Goal: Task Accomplishment & Management: Manage account settings

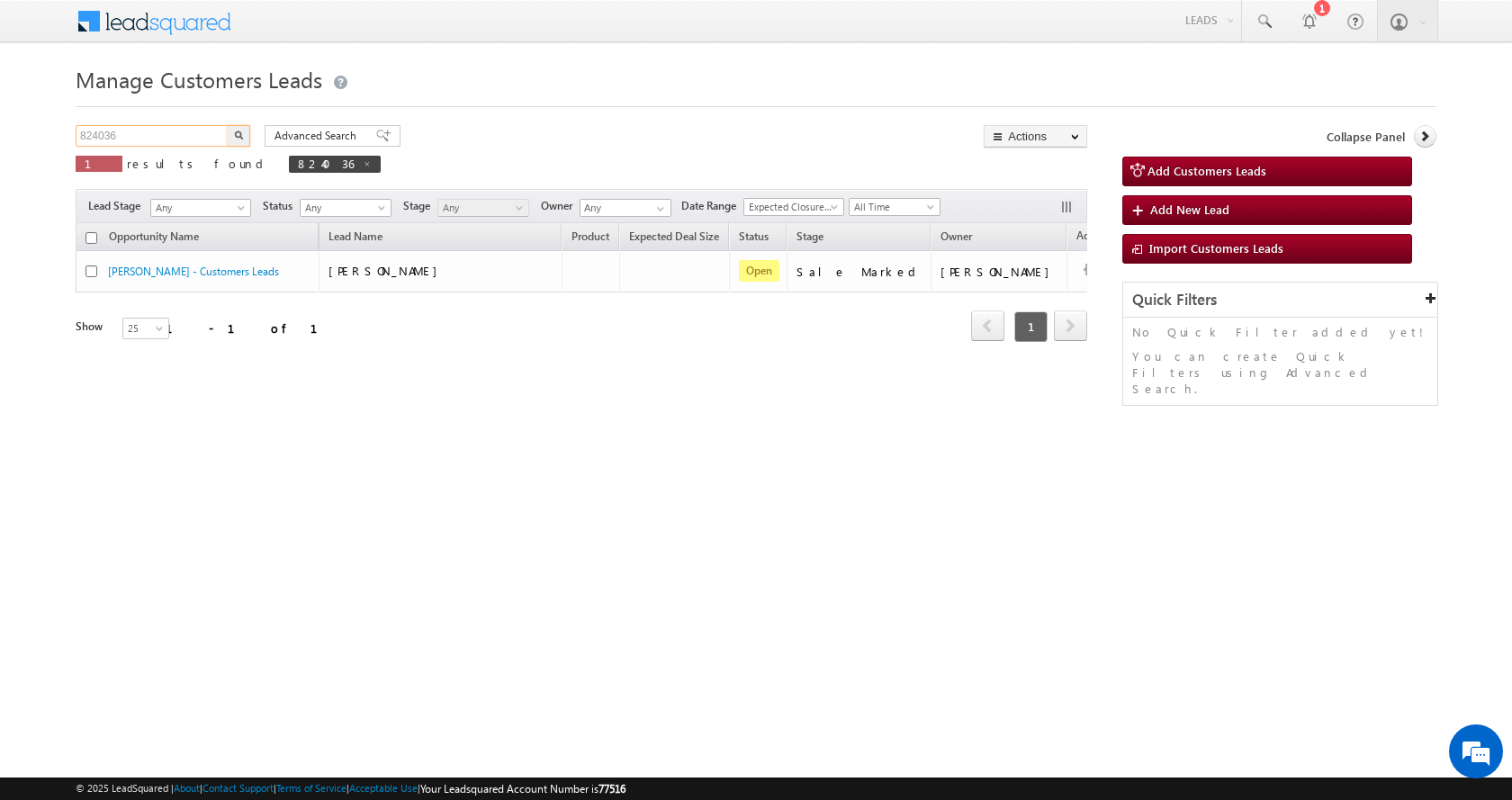
drag, startPoint x: 140, startPoint y: 135, endPoint x: 49, endPoint y: 135, distance: 91.0
click at [49, 135] on body "Menu Aman Yadav sitar a11@k serve .co.i" at bounding box center [756, 255] width 1512 height 510
paste input "11"
type input "824011"
click at [227, 125] on button "button" at bounding box center [238, 135] width 24 height 22
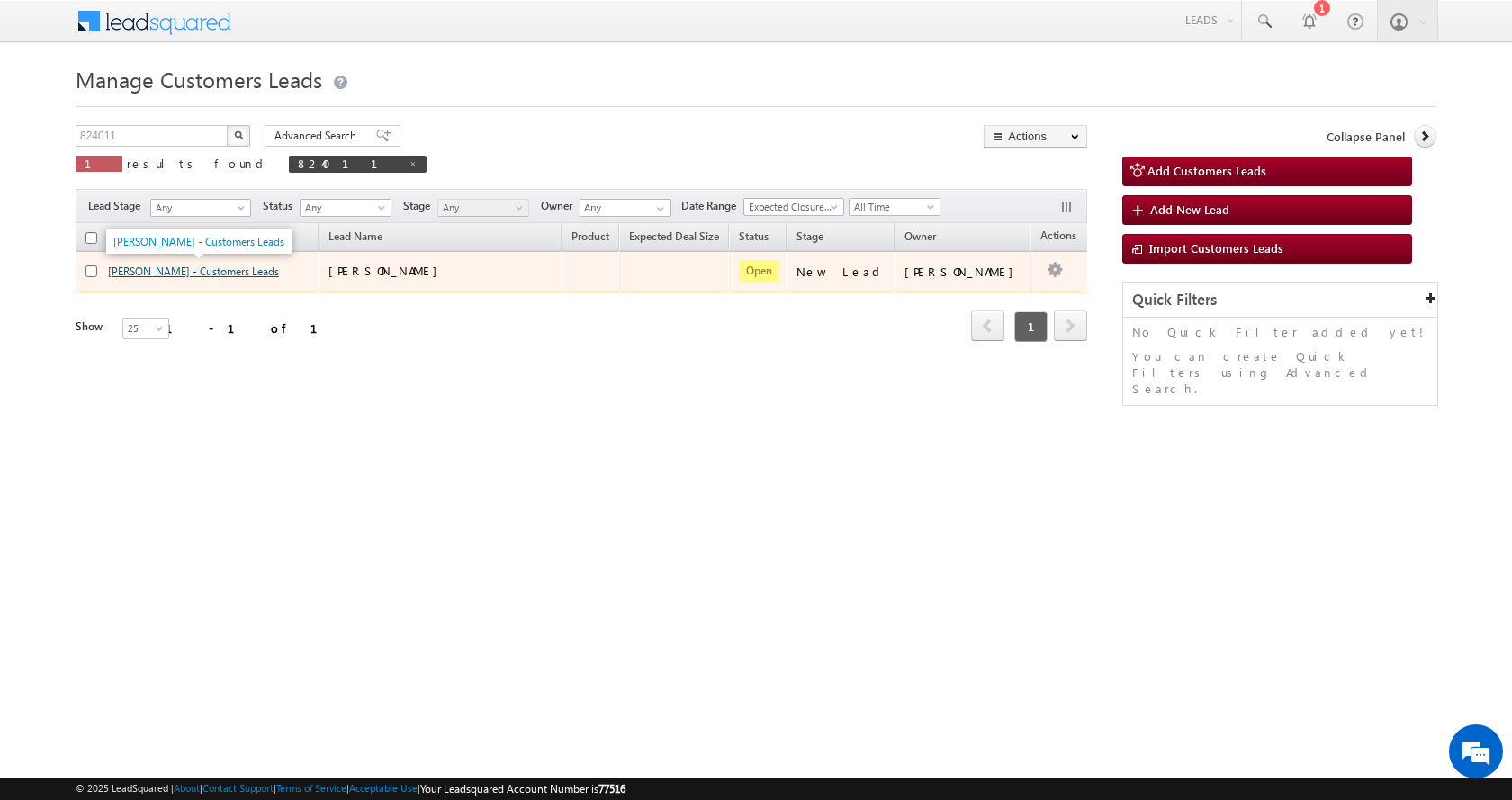
click at [163, 277] on link "[PERSON_NAME] - Customers Leads" at bounding box center [193, 271] width 171 height 13
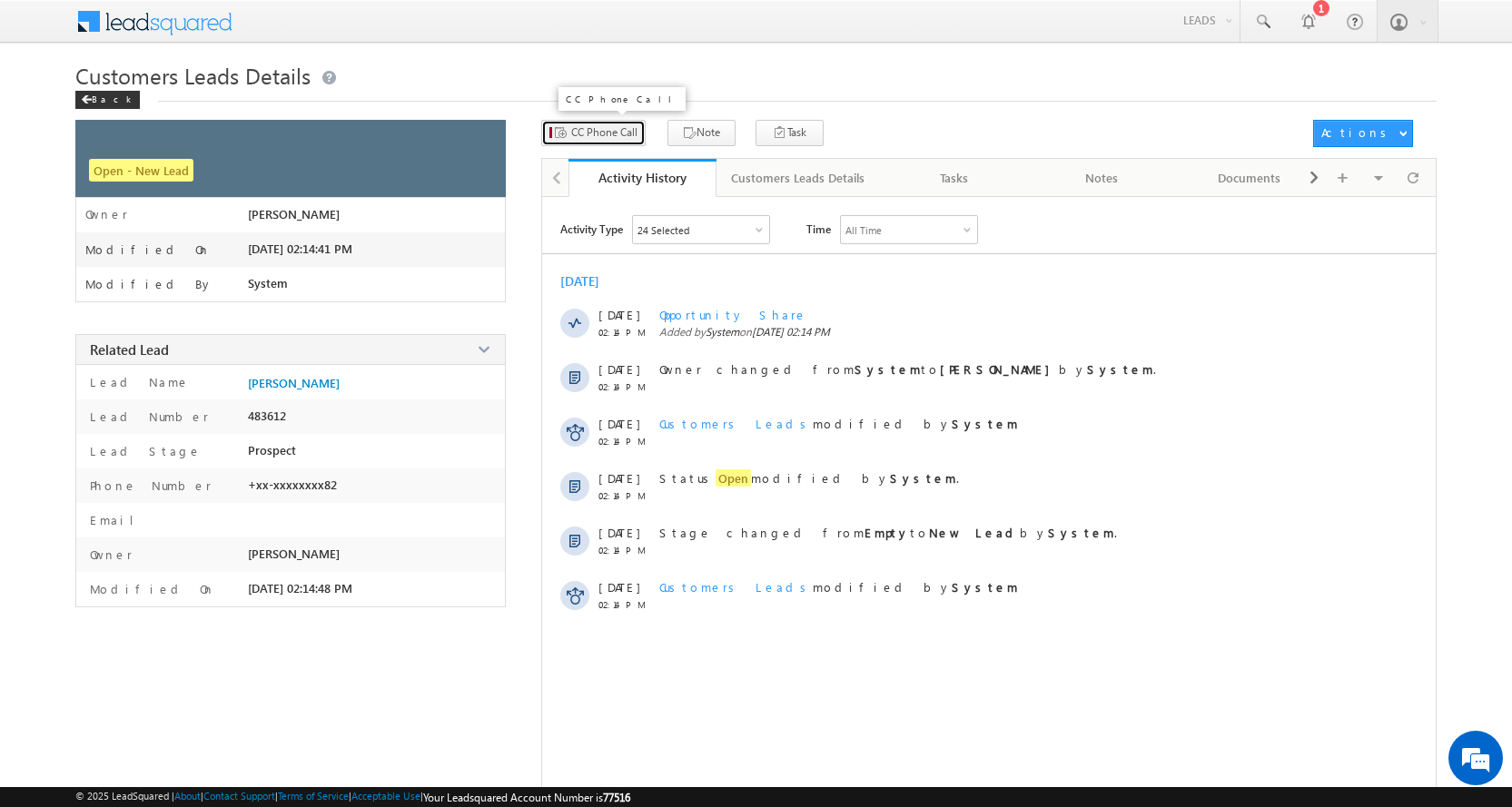
click at [624, 135] on span "CC Phone Call" at bounding box center [604, 132] width 66 height 16
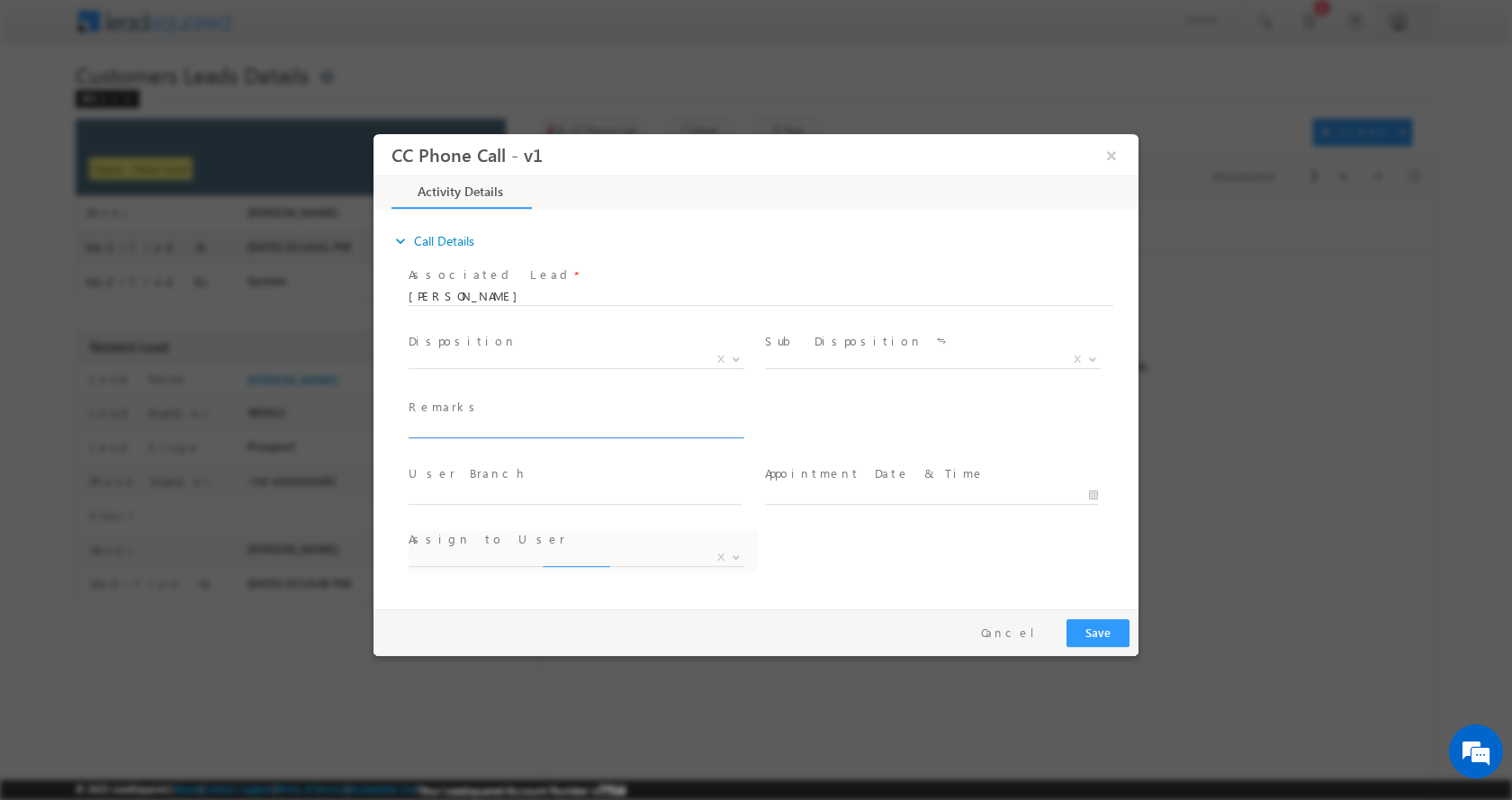
click at [520, 424] on input "text" at bounding box center [574, 428] width 333 height 18
select select "[EMAIL_ADDRESS][PERSON_NAME][DOMAIN_NAME]"
type input "[PERSON_NAME]-9770835982-P+C-LOAN-20 L-REG-AGE-[DEMOGRAPHIC_DATA]-BUSINESS-MILK…"
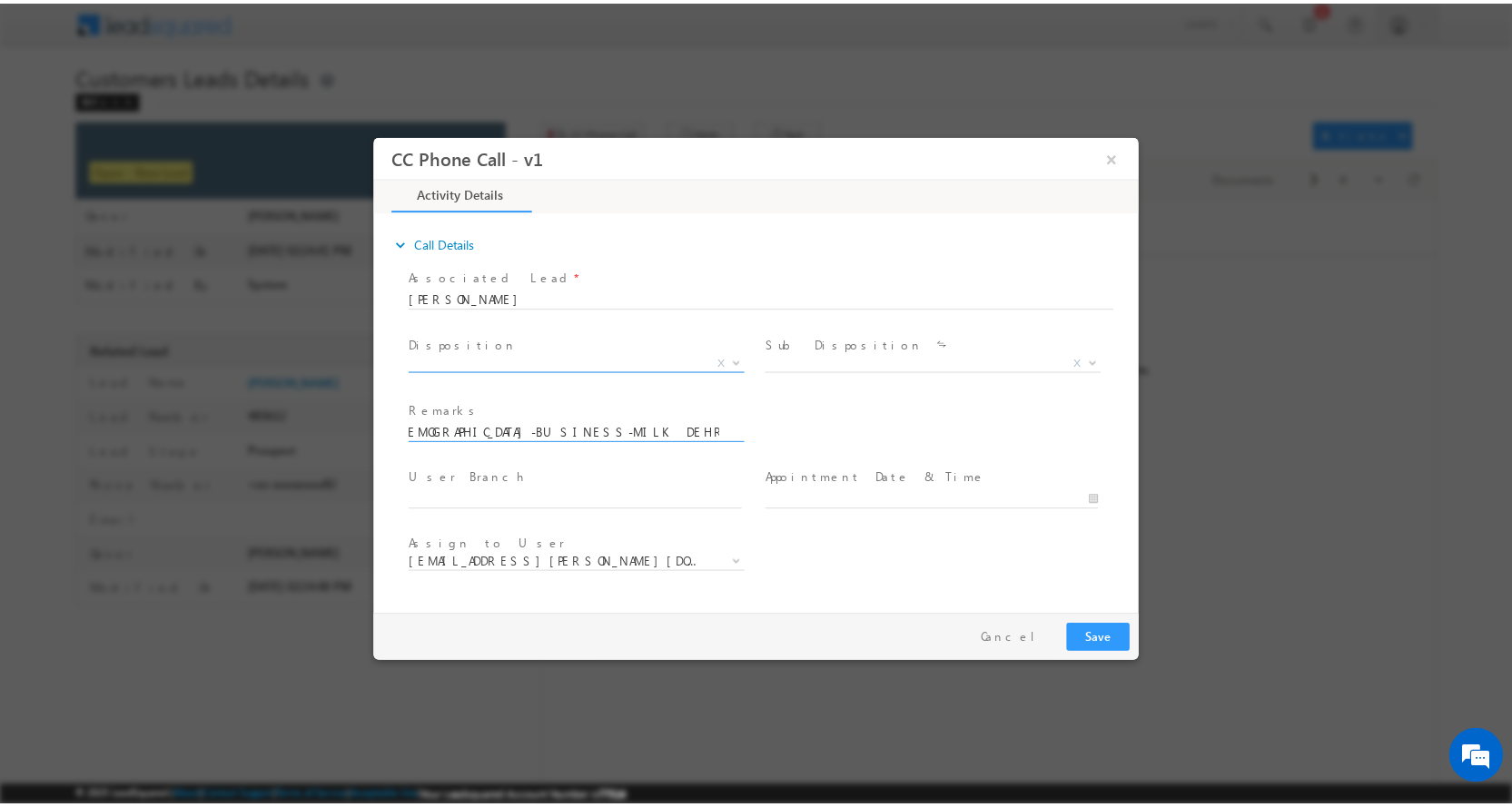
scroll to position [0, 0]
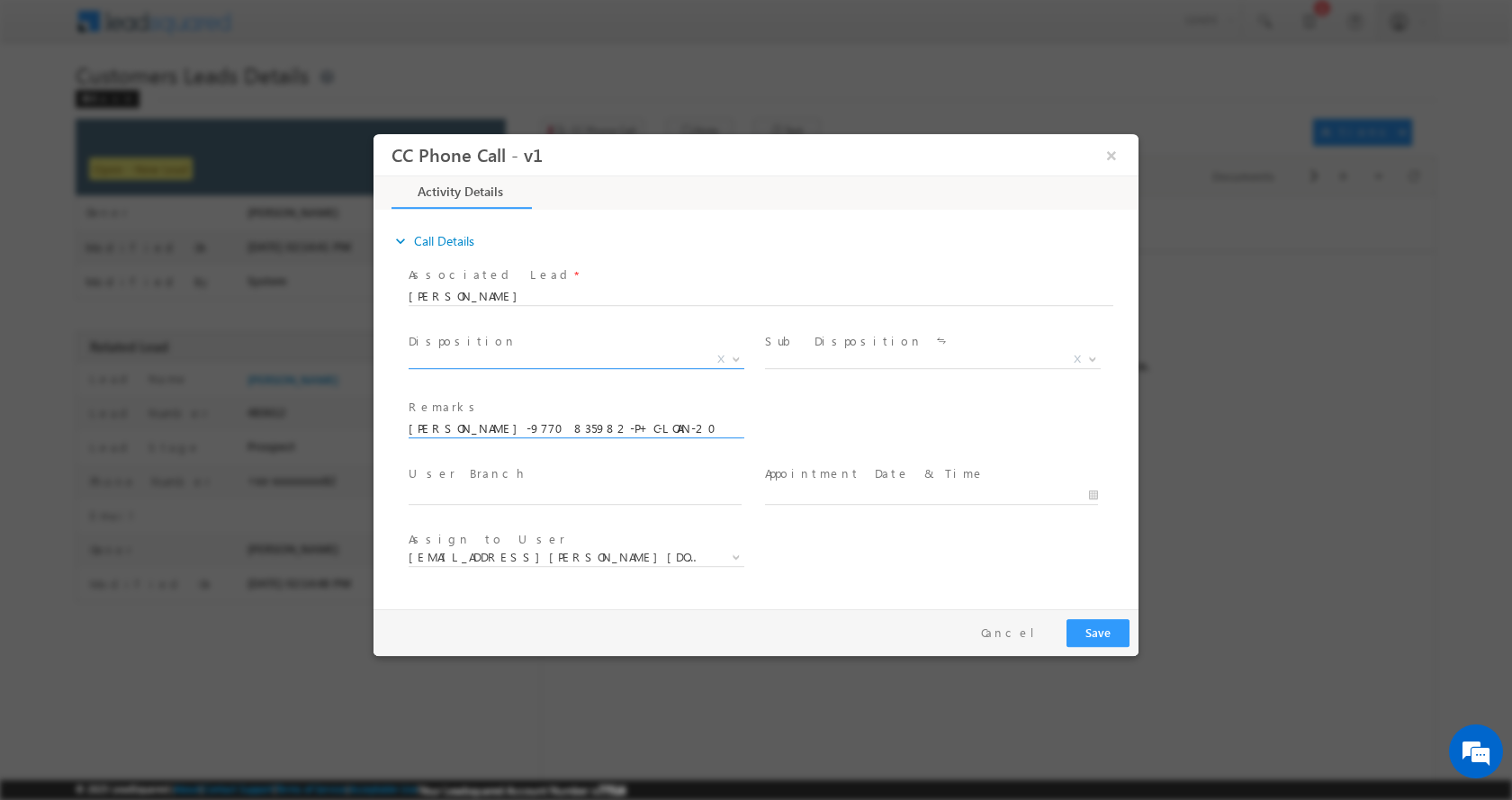
click at [735, 359] on span at bounding box center [735, 358] width 18 height 24
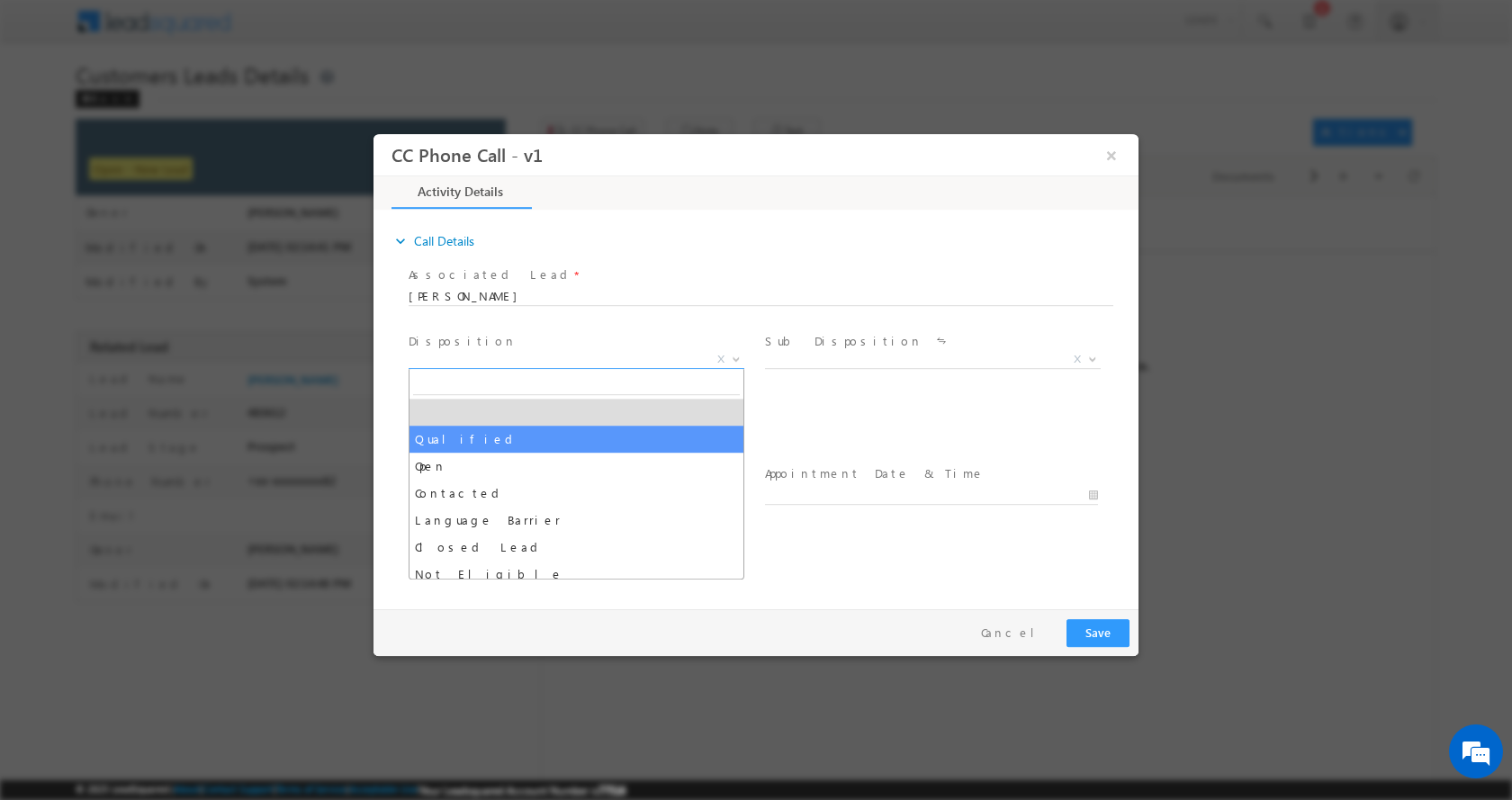
select select "Qualified"
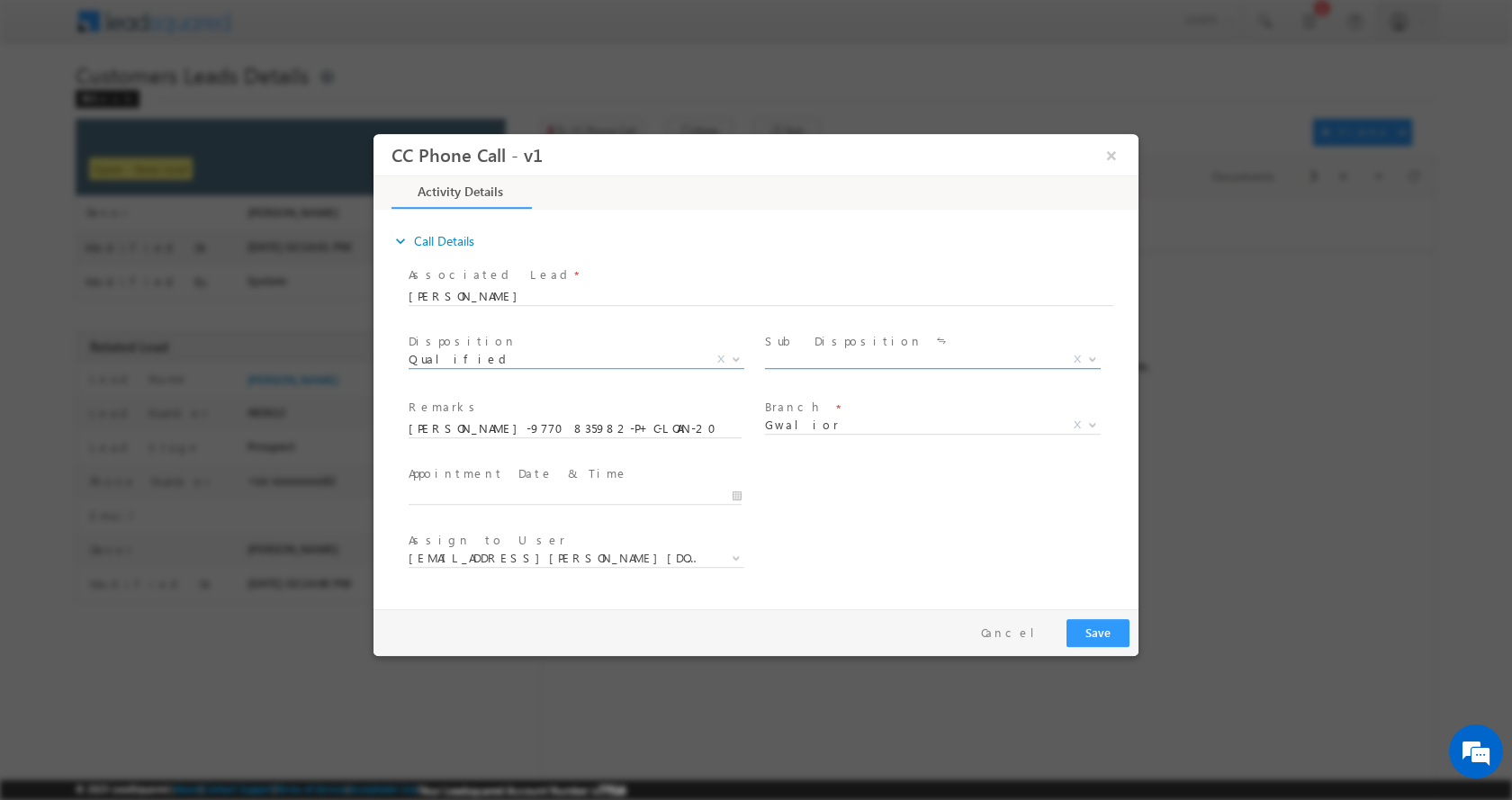
click at [1091, 359] on b at bounding box center [1092, 358] width 10 height 7
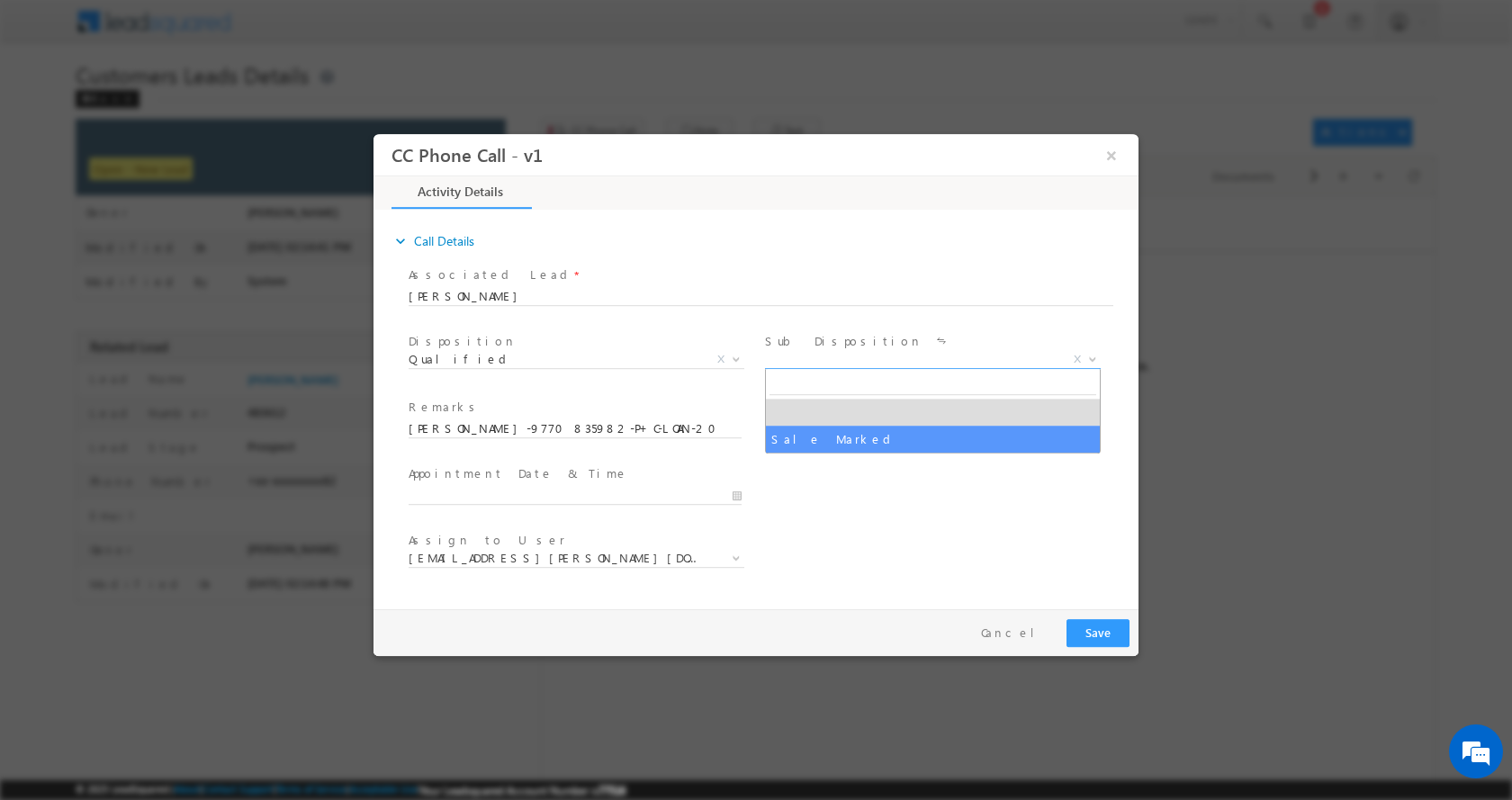
select select "Sale Marked"
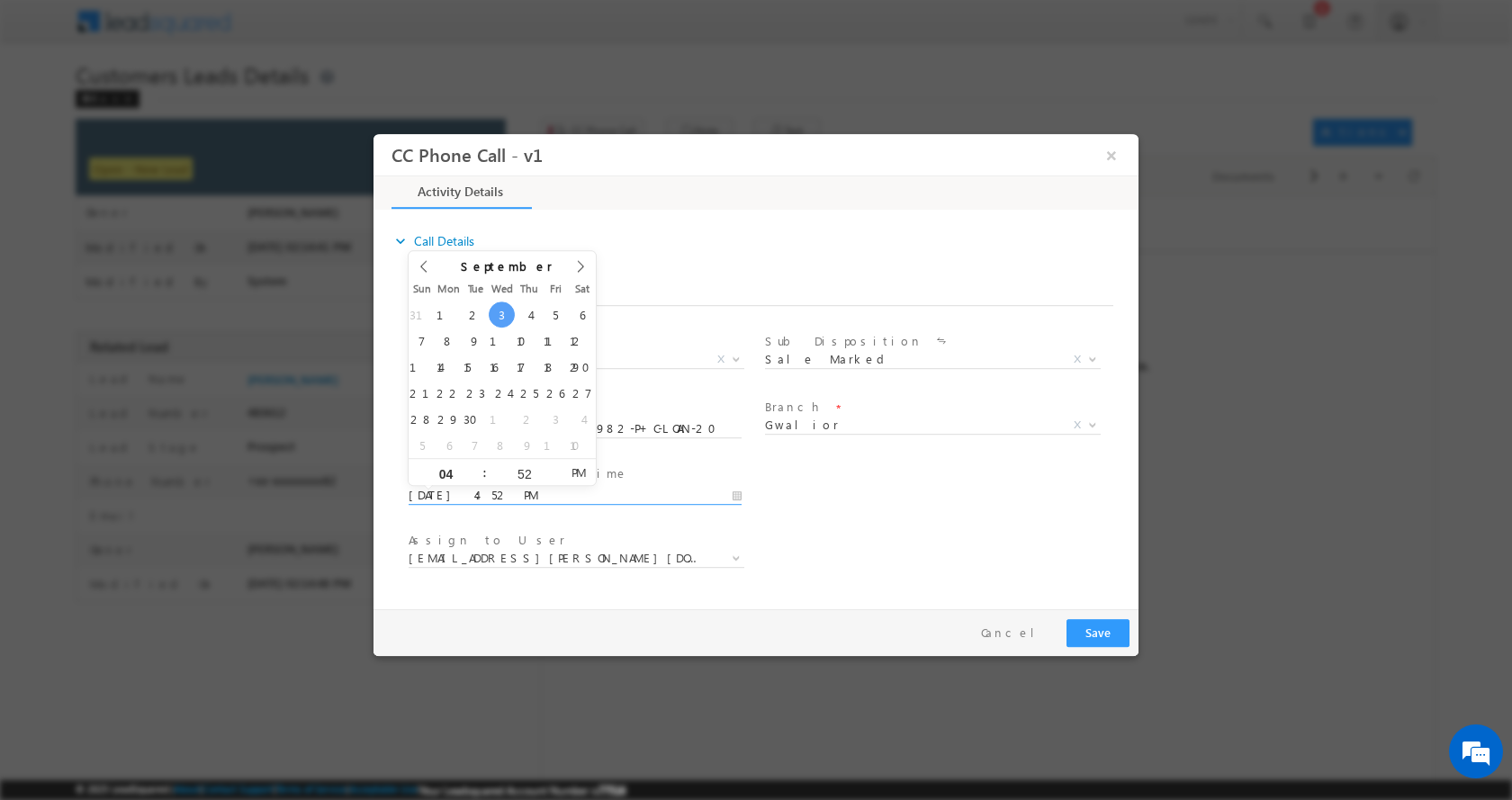
click at [739, 489] on input "09/03/2025 4:52 PM" at bounding box center [574, 495] width 333 height 18
type input "09/04/2025 3:52 PM"
type input "03"
click at [475, 477] on span at bounding box center [477, 478] width 12 height 13
type input "09/04/2025 2:52 PM"
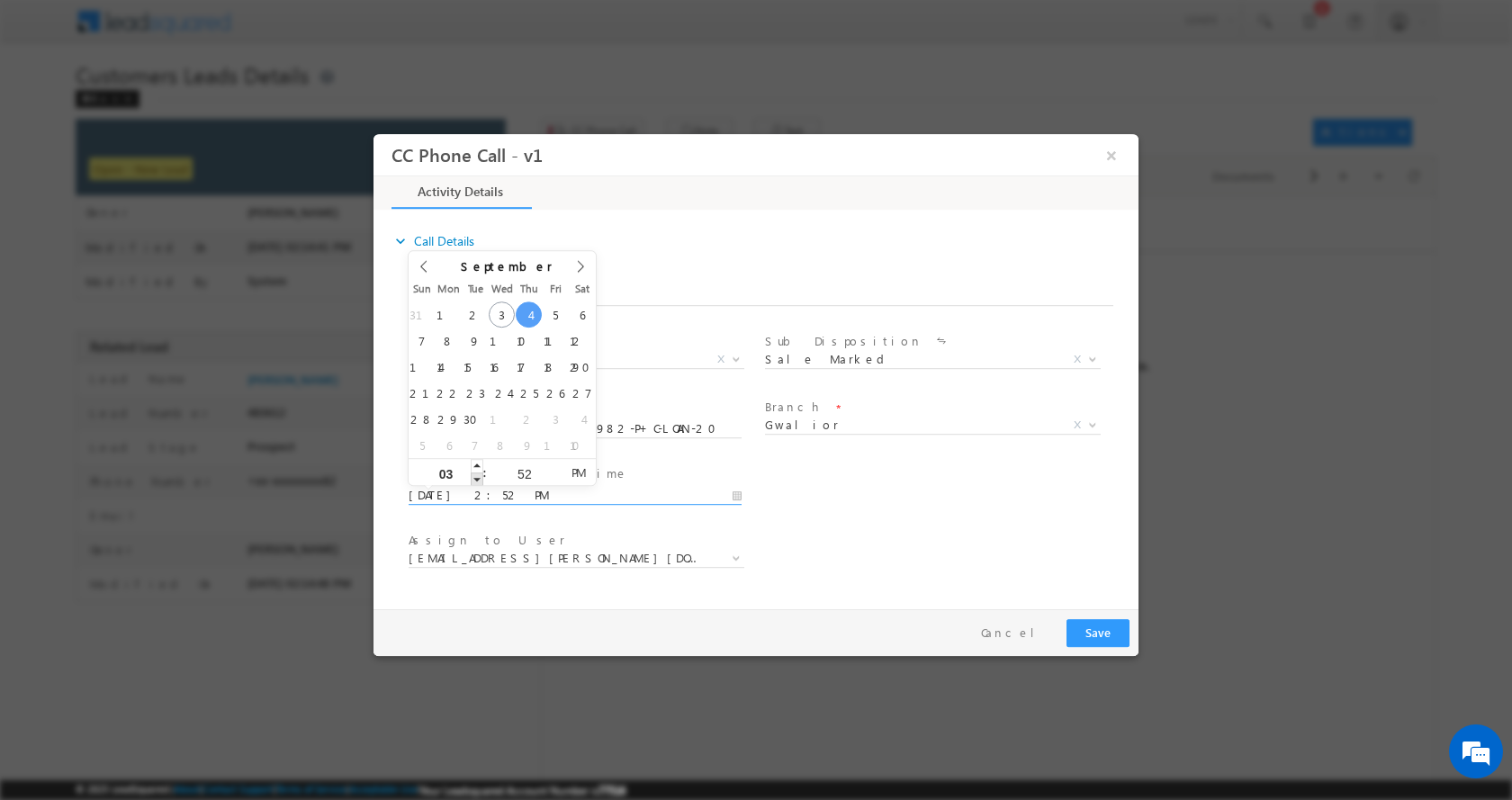
type input "02"
click at [479, 475] on span at bounding box center [477, 478] width 12 height 13
type input "09/04/2025 1:52 PM"
type input "01"
click at [479, 475] on span at bounding box center [477, 478] width 12 height 13
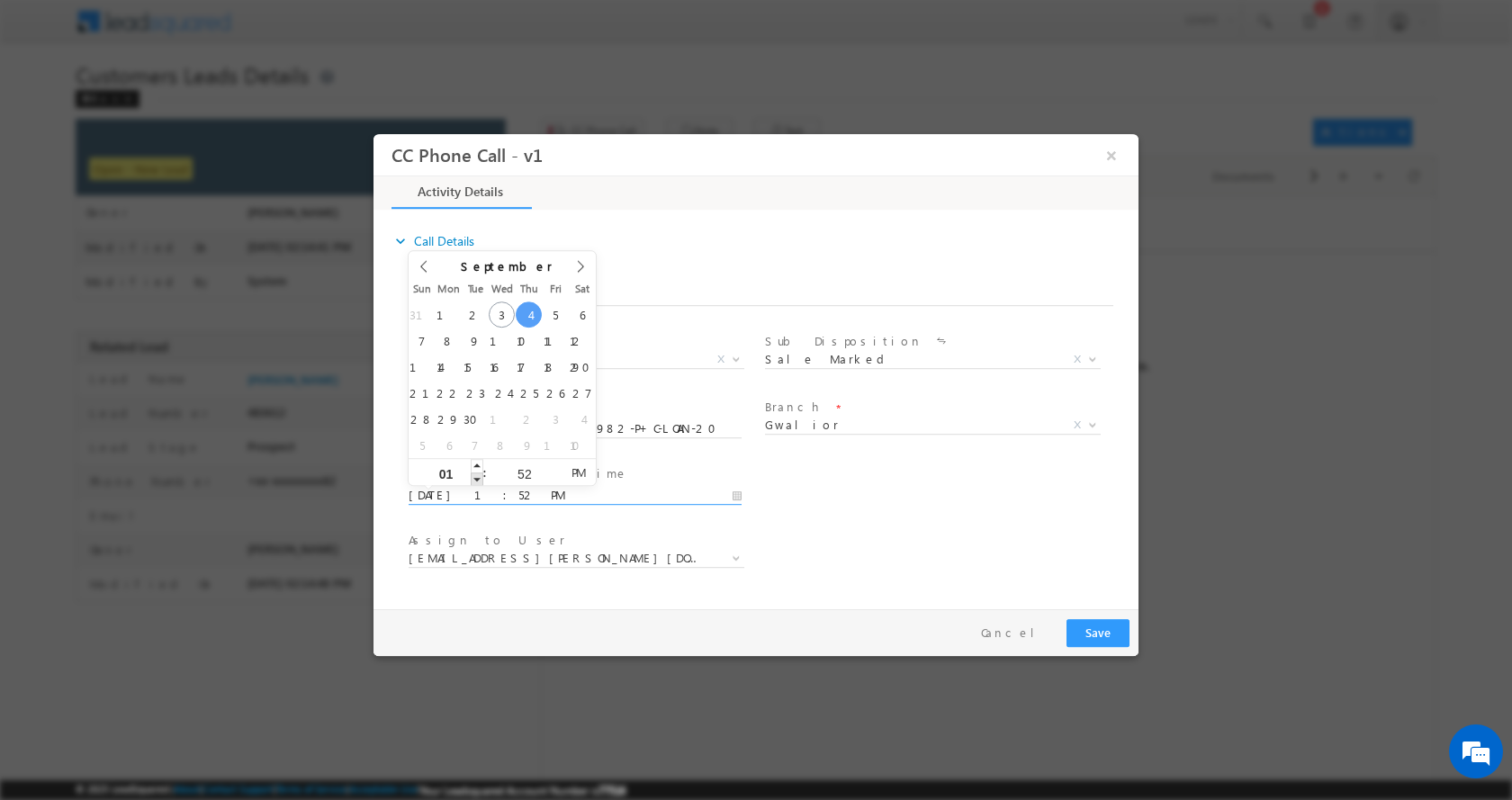
type input "09/04/2025 12:52 PM"
type input "12"
click at [479, 475] on span at bounding box center [477, 478] width 12 height 13
click at [1087, 635] on button "Save" at bounding box center [1098, 631] width 63 height 28
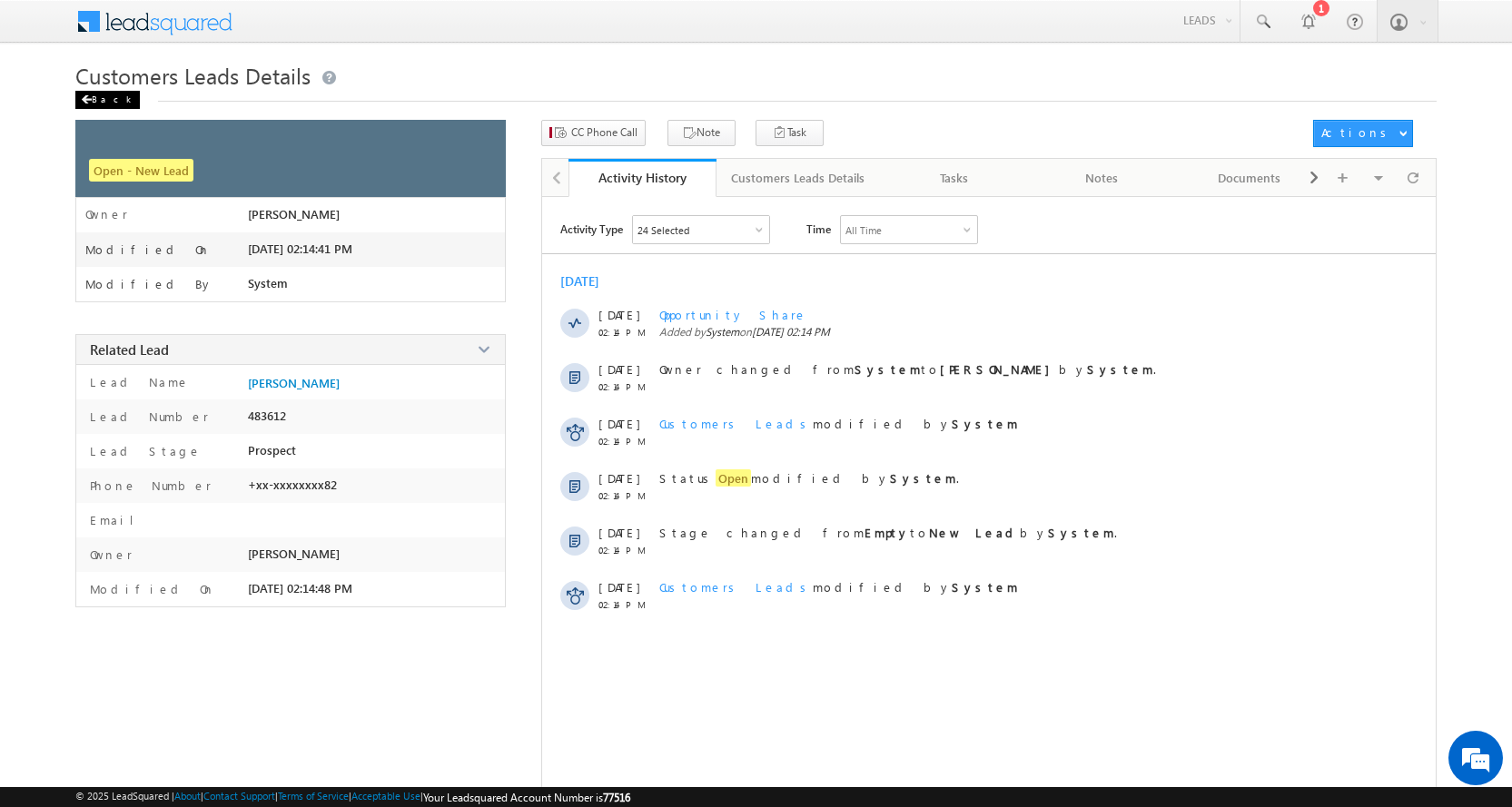
click at [98, 92] on div "Back" at bounding box center [107, 99] width 64 height 18
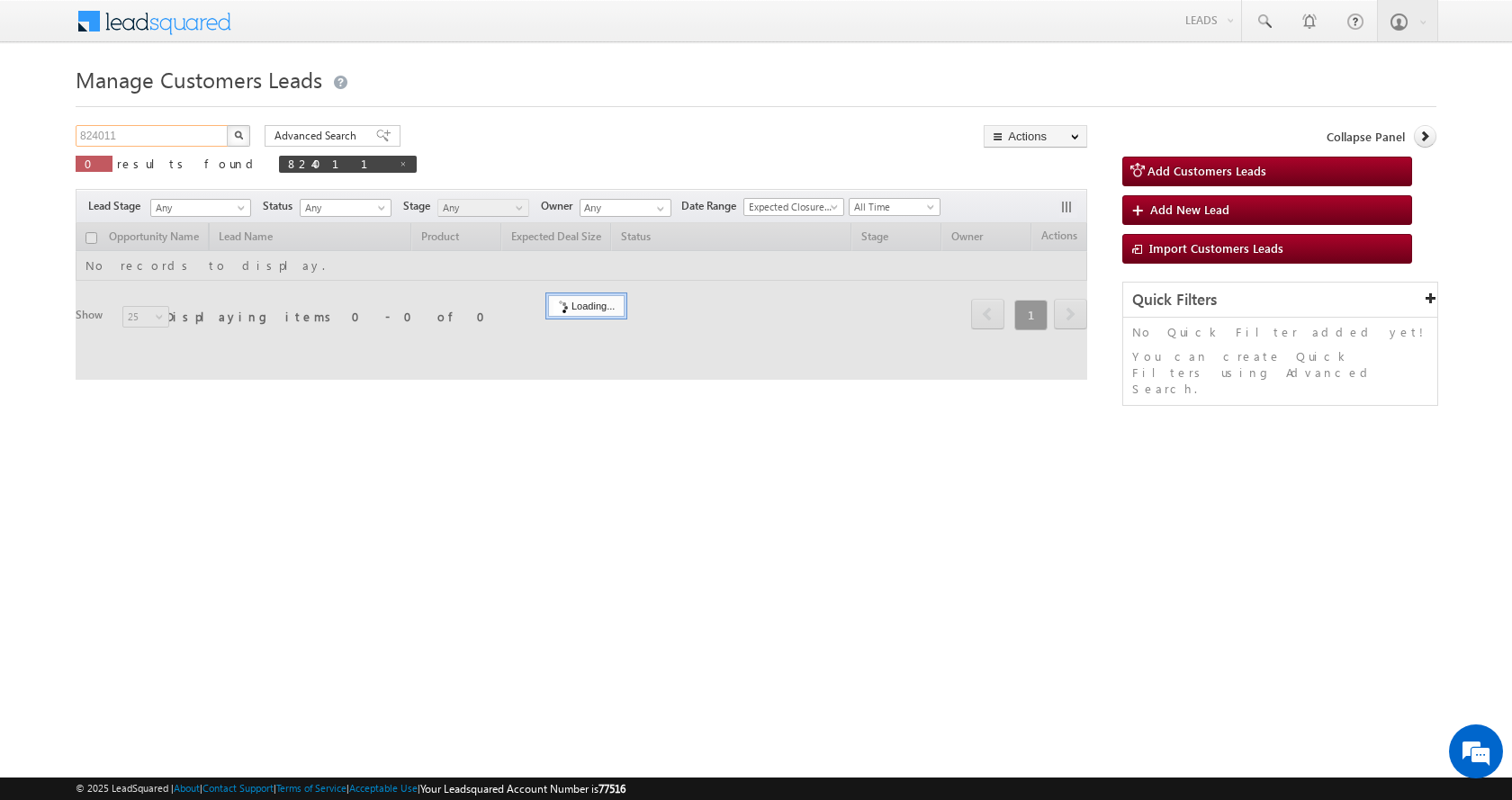
click at [162, 136] on input "824011" at bounding box center [152, 135] width 154 height 22
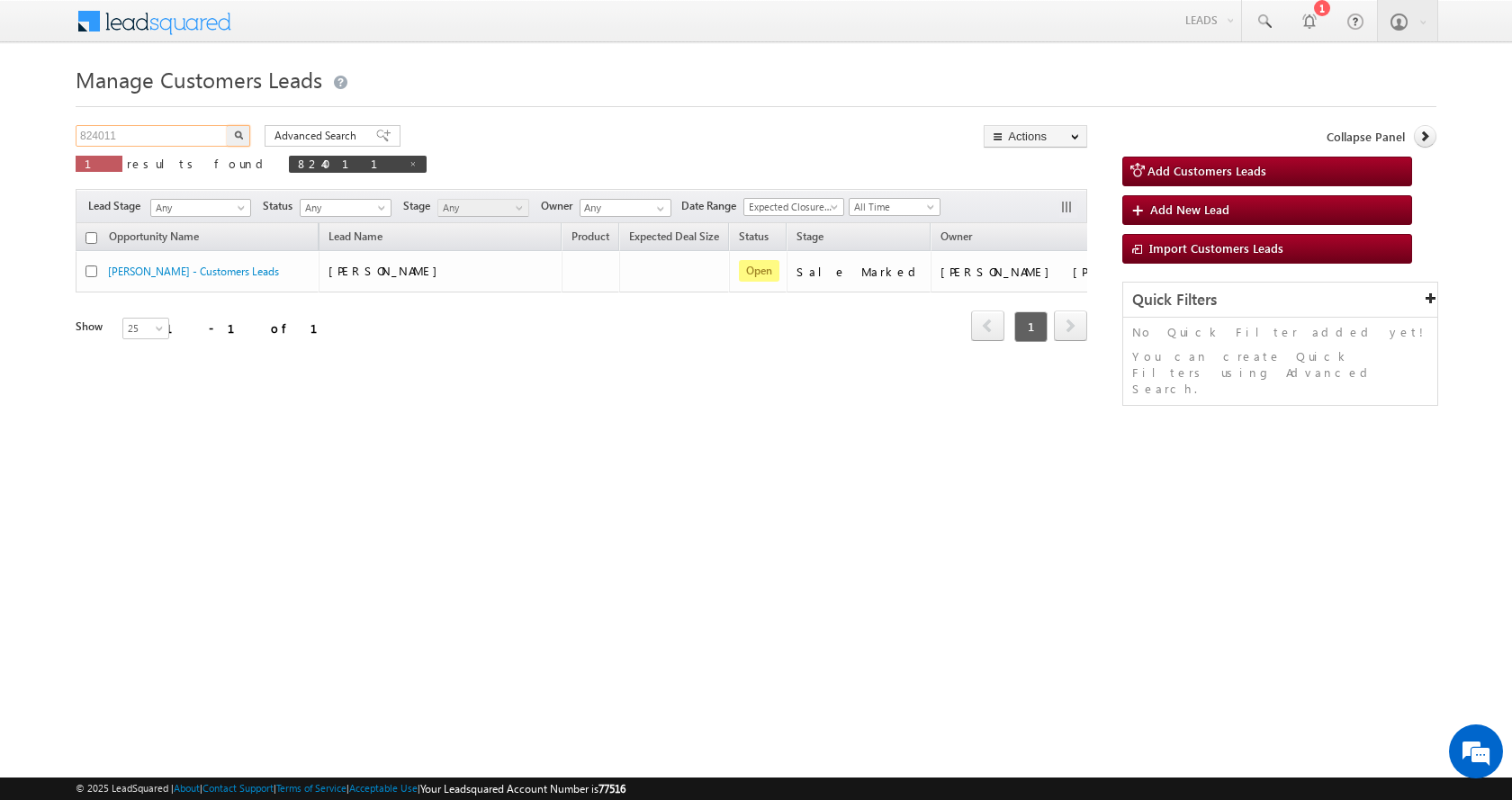
click at [102, 138] on input "824011" at bounding box center [152, 135] width 154 height 22
click at [227, 125] on button "button" at bounding box center [238, 135] width 24 height 22
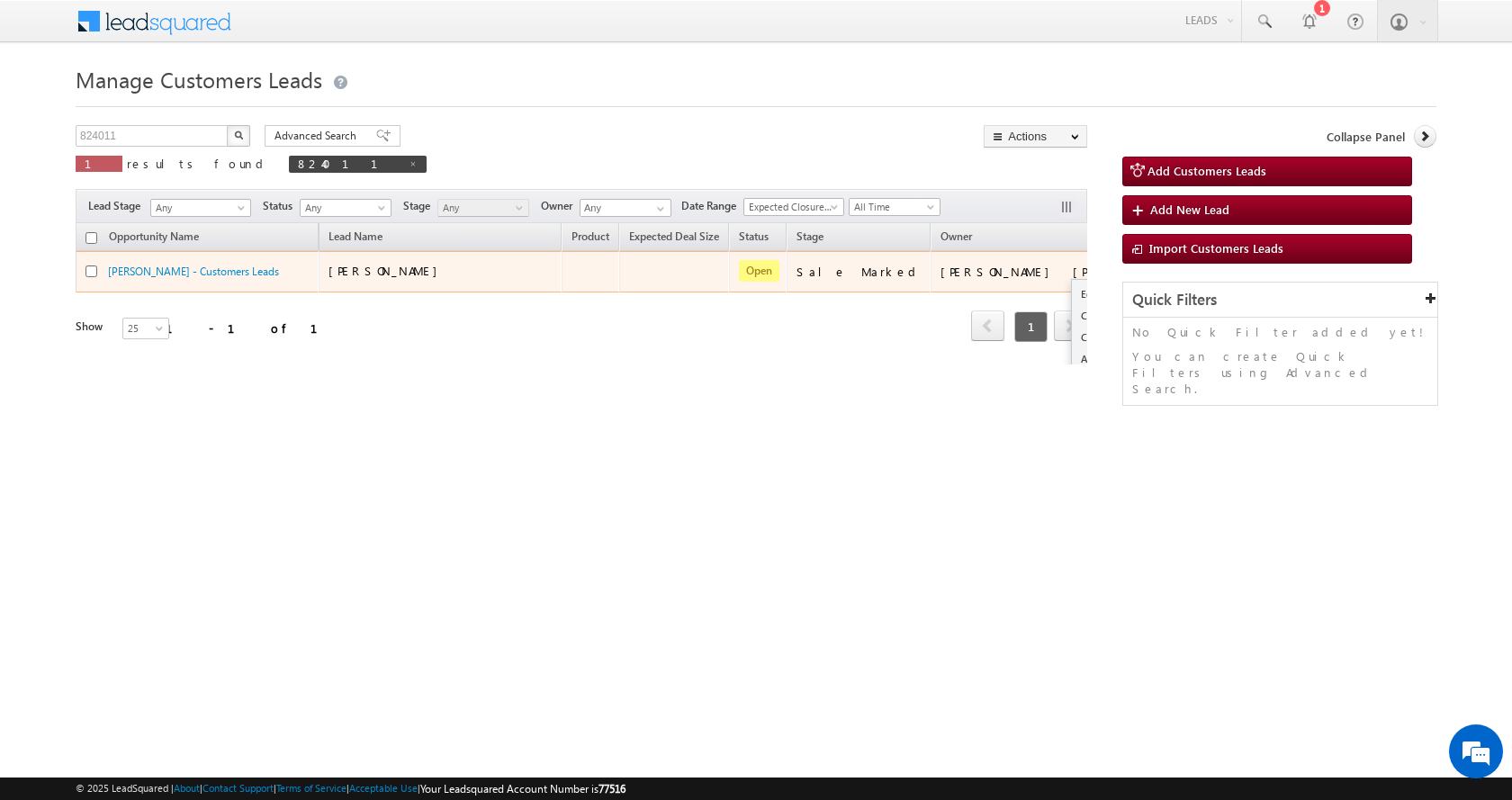
click at [1144, 264] on button "button" at bounding box center [1152, 271] width 18 height 18
click at [1072, 287] on link "Edit" at bounding box center [1117, 294] width 90 height 22
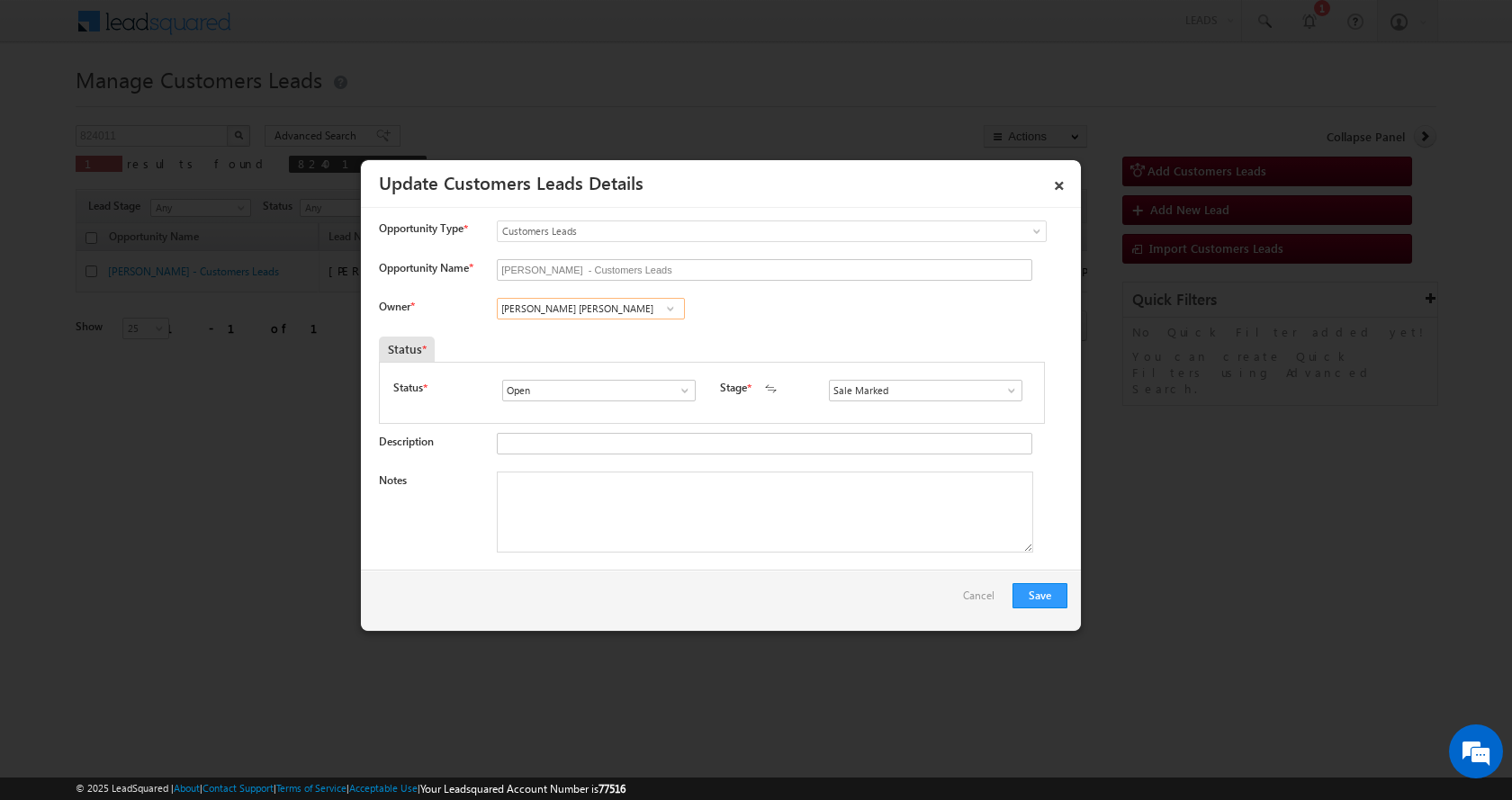
click at [509, 305] on input "[PERSON_NAME] [PERSON_NAME]" at bounding box center [590, 308] width 188 height 22
paste input "[PERSON_NAME]"
click at [613, 338] on span "[EMAIL_ADDRESS][DOMAIN_NAME]" at bounding box center [585, 343] width 162 height 13
type input "[PERSON_NAME]"
click at [588, 511] on textarea "Notes" at bounding box center [765, 511] width 536 height 81
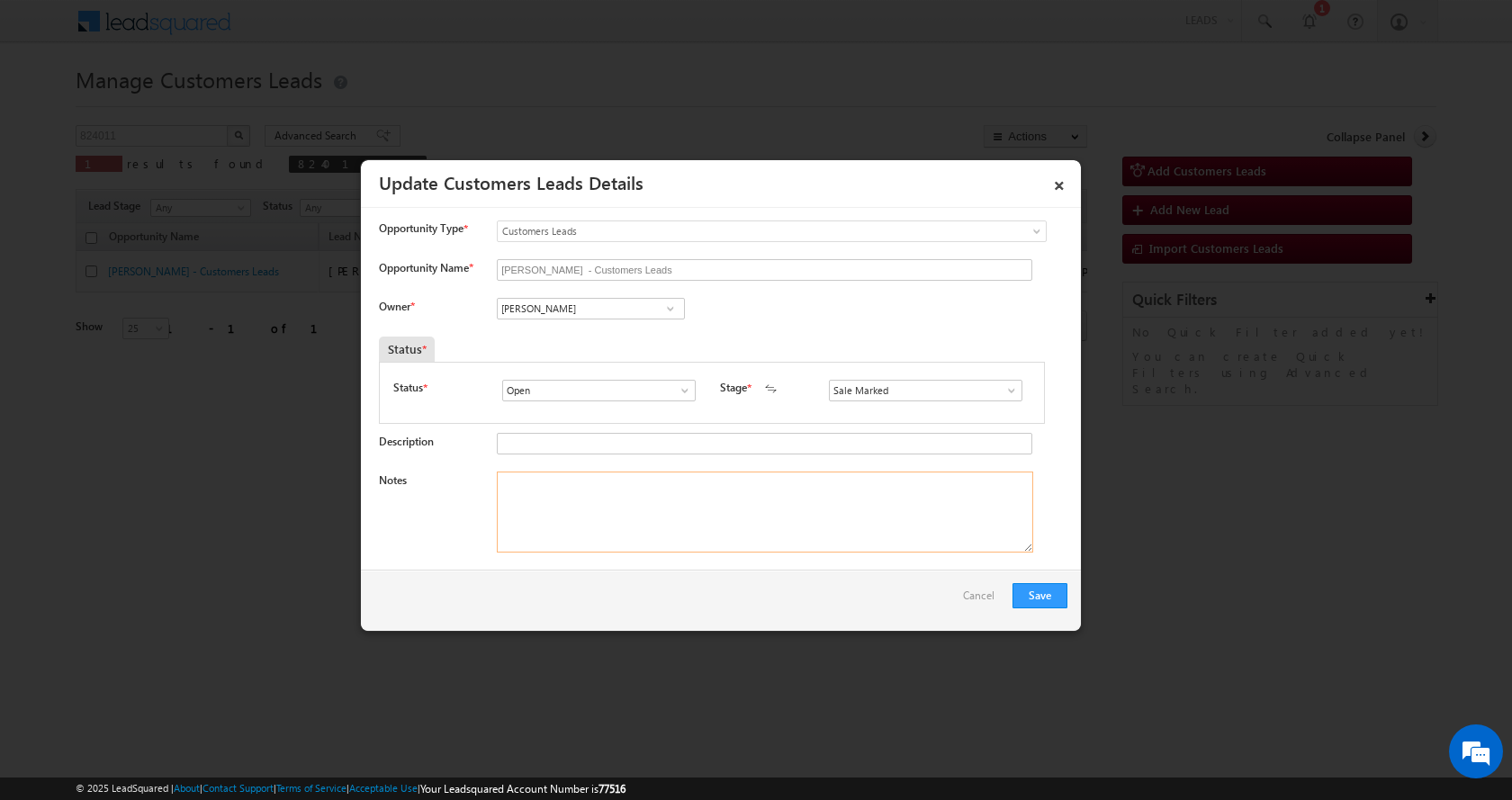
paste textarea "[PERSON_NAME]-9770835982-P+C-LOAN-20 L-REG-AGE-[DEMOGRAPHIC_DATA]-BUSINESS-MILK…"
type textarea "[PERSON_NAME]-9770835982-P+C-LOAN-20 L-REG-AGE-[DEMOGRAPHIC_DATA]-BUSINESS-MILK…"
click at [1049, 573] on div "Save Cancel" at bounding box center [720, 600] width 720 height 61
click at [1047, 591] on button "Save" at bounding box center [1041, 595] width 55 height 25
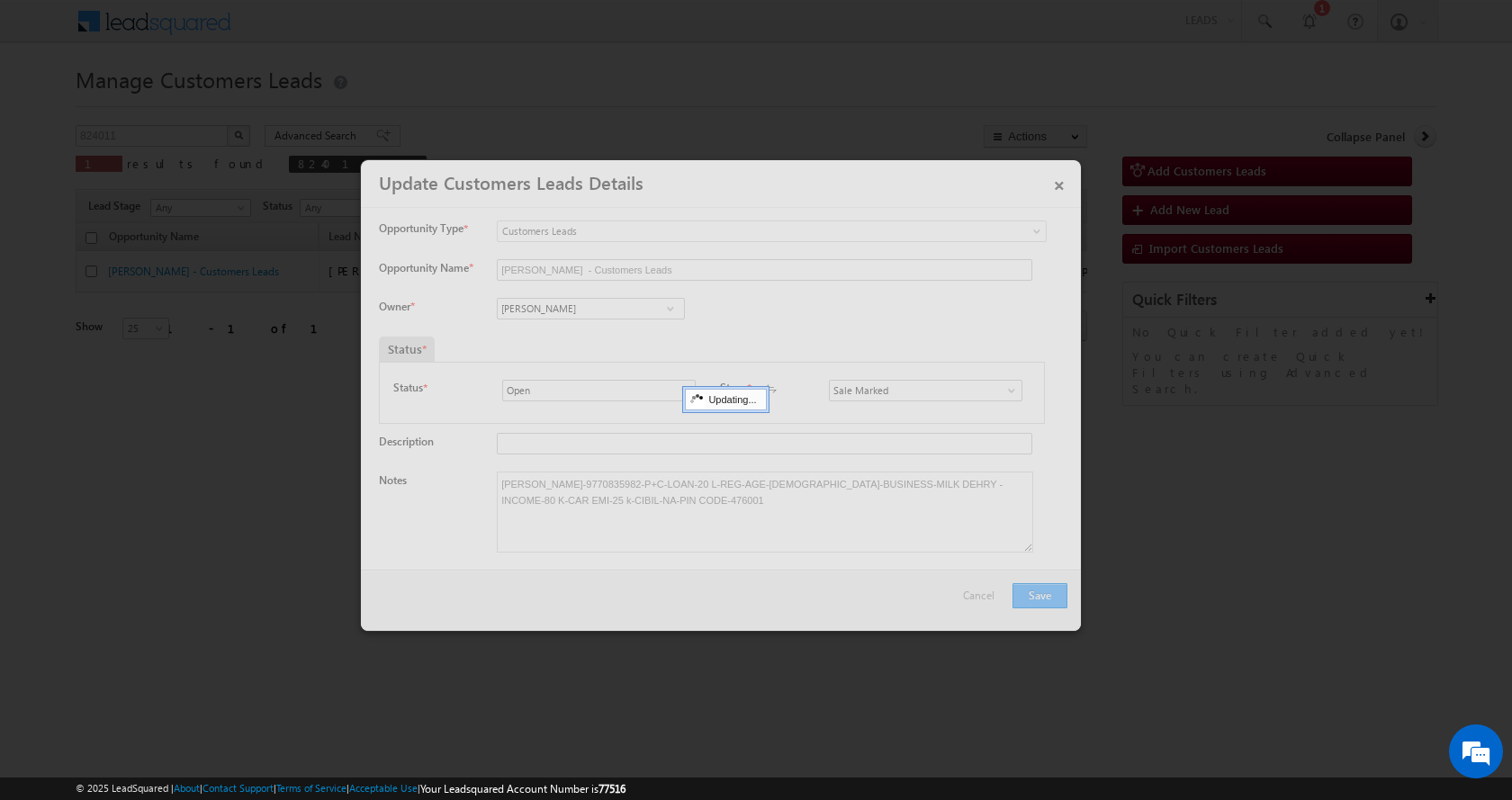
click at [1047, 592] on div at bounding box center [720, 396] width 720 height 471
